Goal: Check status: Check status

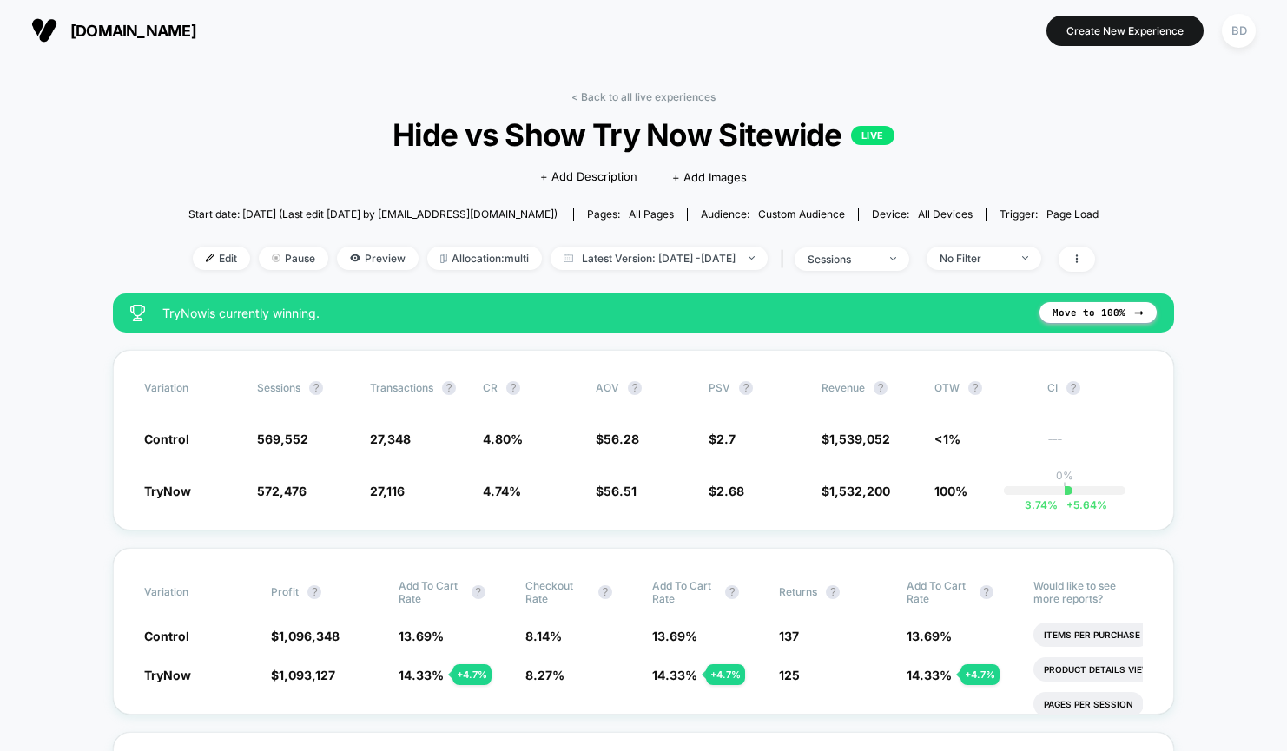
click at [719, 244] on div "< Back to all live experiences Hide vs Show Try Now Sitewide LIVE Click to edit…" at bounding box center [643, 191] width 910 height 203
click at [715, 255] on span "Latest Version: [DATE] - [DATE]" at bounding box center [658, 258] width 217 height 23
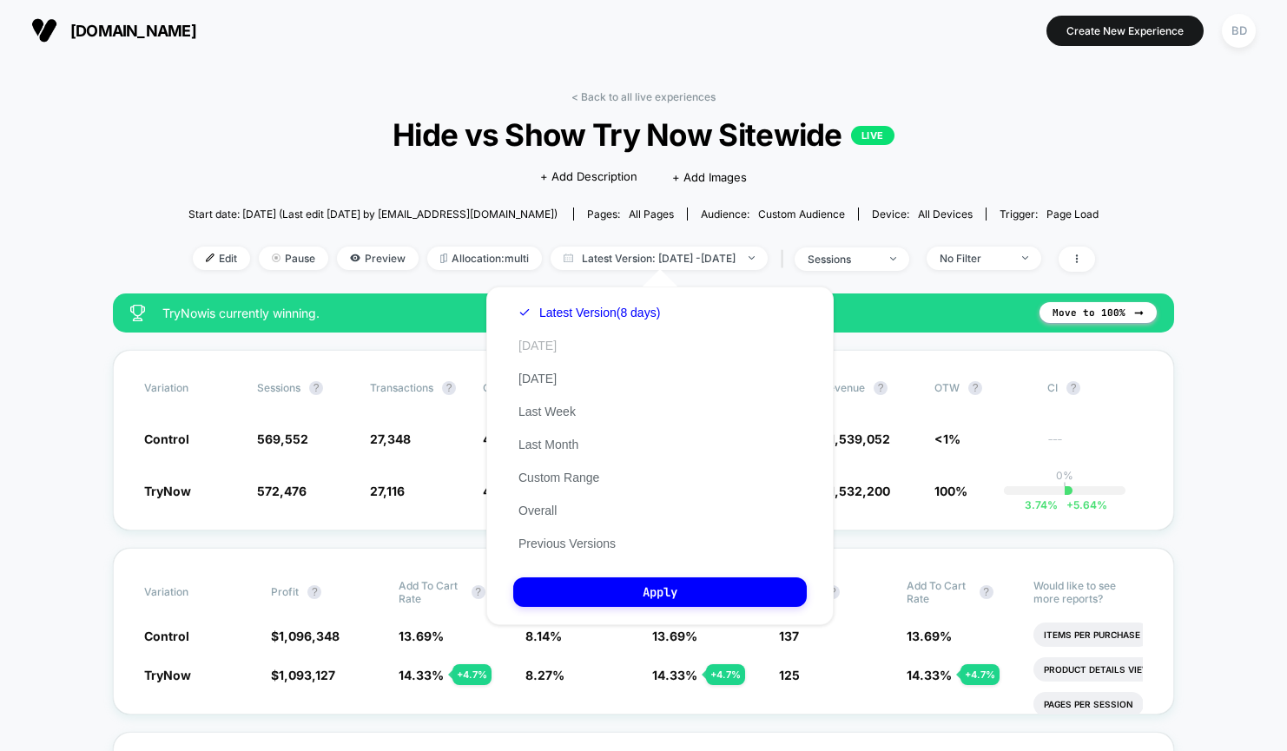
click at [548, 338] on button "[DATE]" at bounding box center [537, 346] width 49 height 16
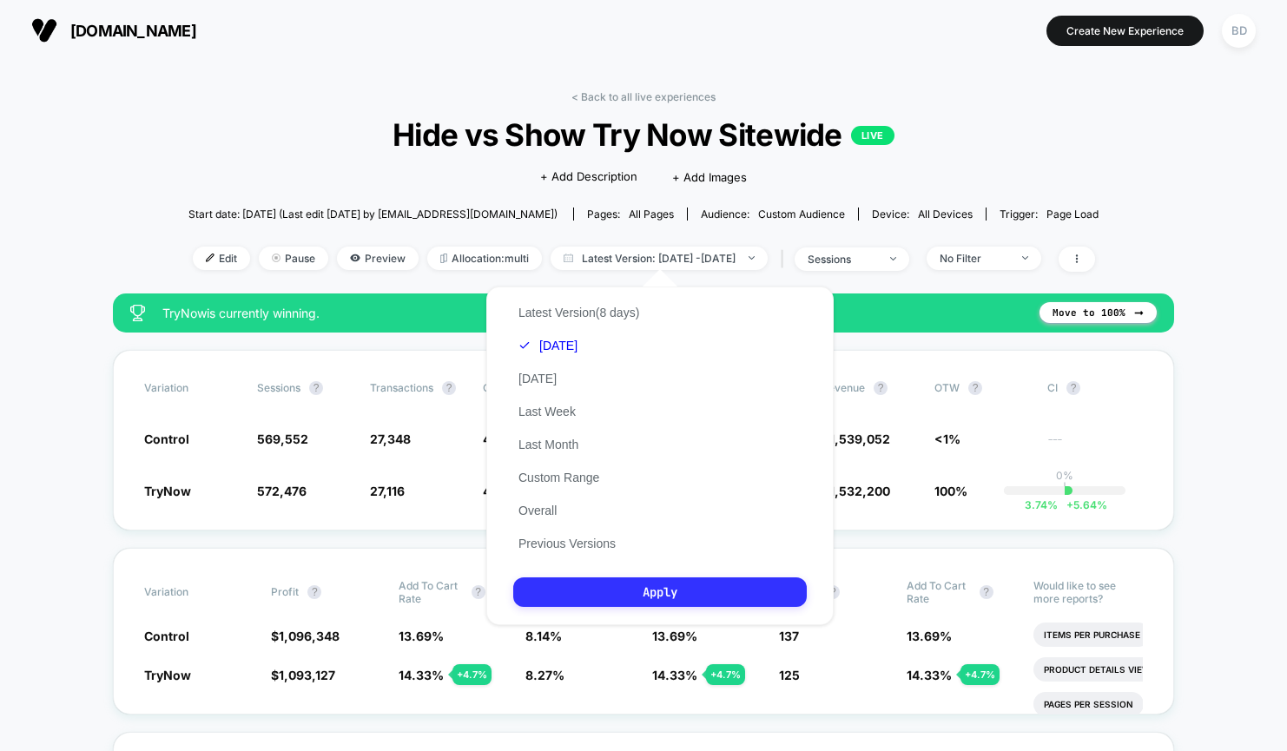
click at [625, 581] on button "Apply" at bounding box center [659, 592] width 293 height 30
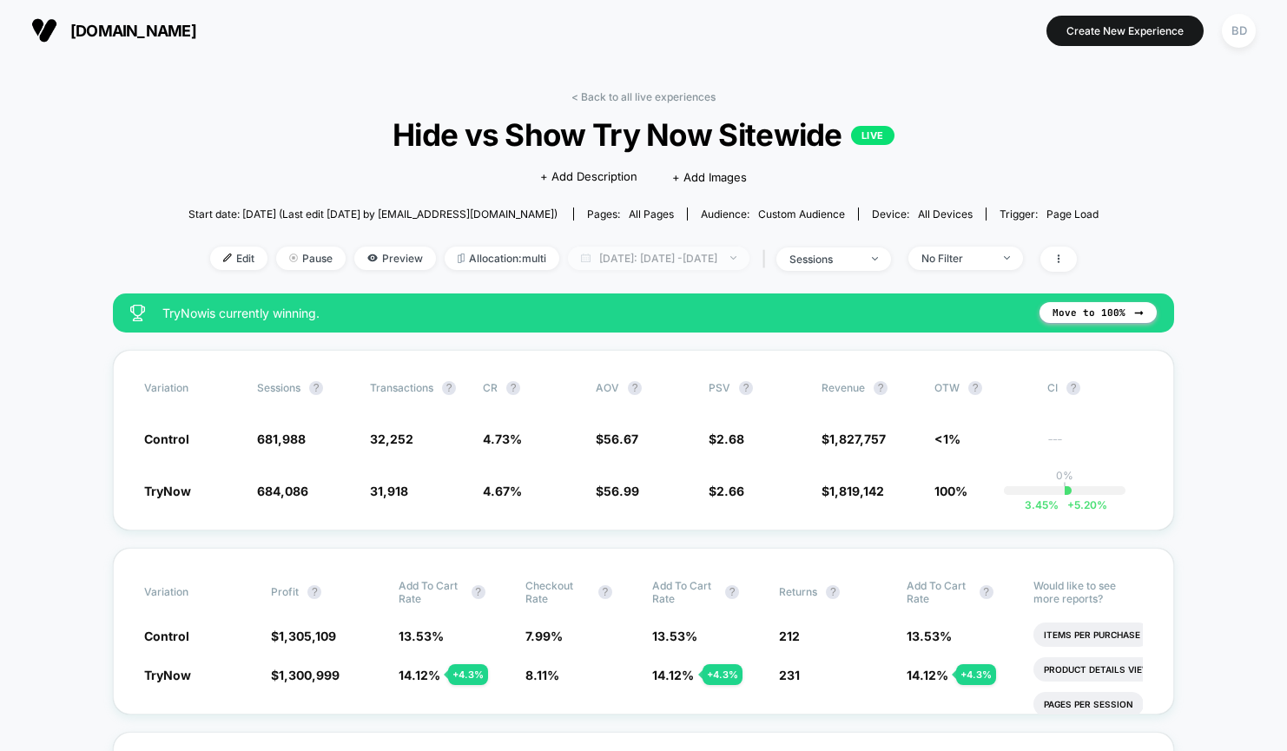
click at [735, 254] on span "[DATE]: [DATE] - [DATE]" at bounding box center [658, 258] width 181 height 23
select select "*"
select select "****"
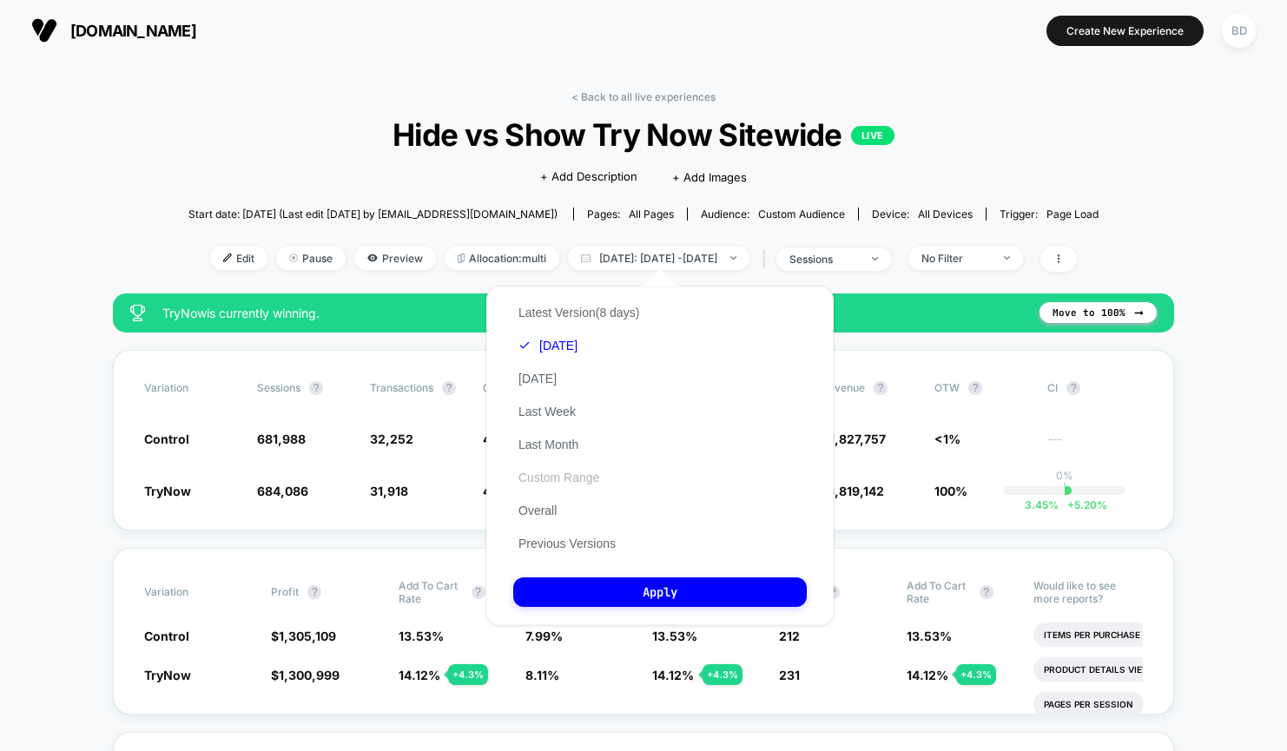
click at [557, 478] on button "Custom Range" at bounding box center [558, 478] width 91 height 16
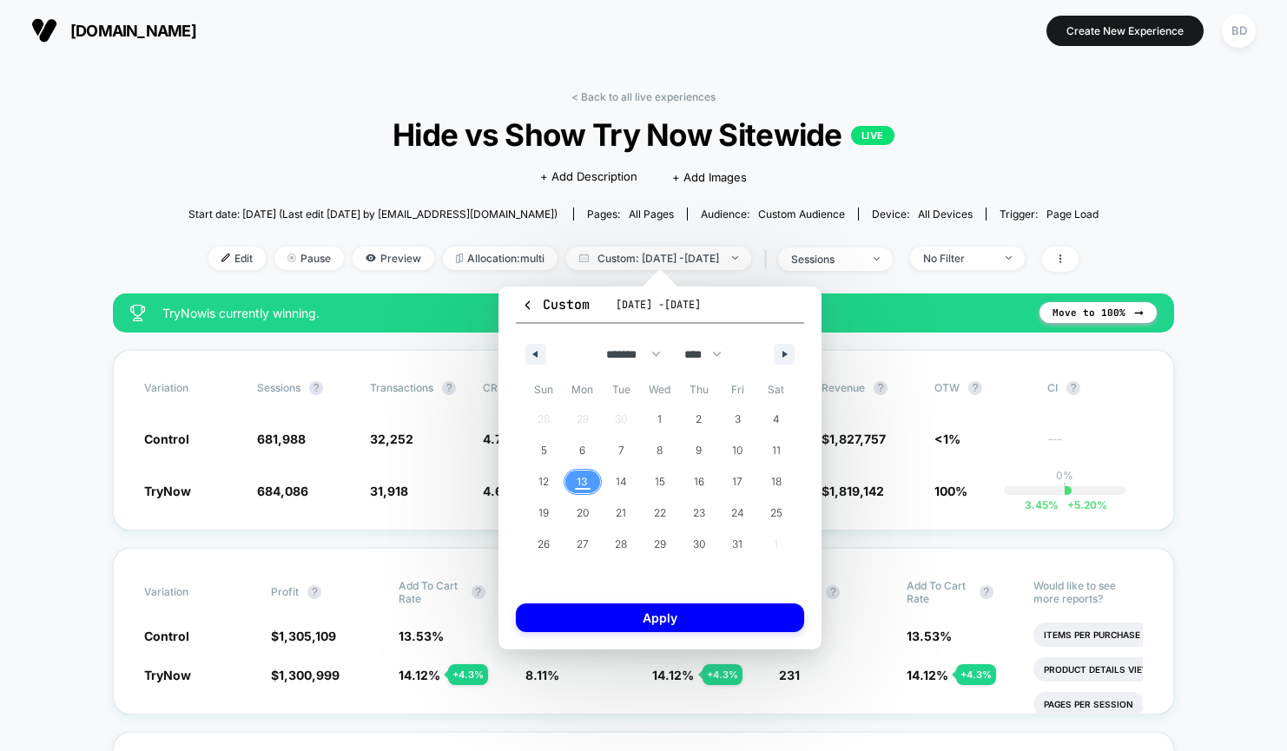
click at [581, 484] on span "13" at bounding box center [582, 481] width 11 height 31
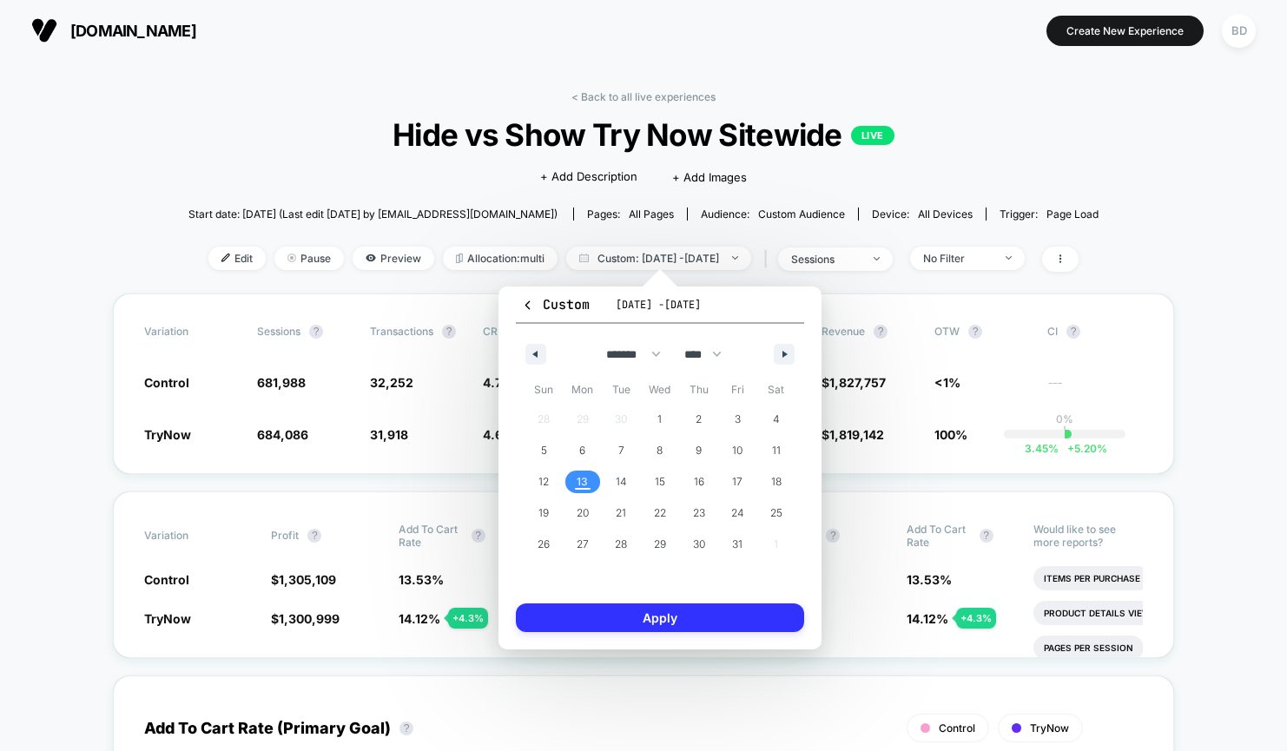
click at [641, 617] on button "Apply" at bounding box center [660, 617] width 288 height 29
